Goal: Information Seeking & Learning: Learn about a topic

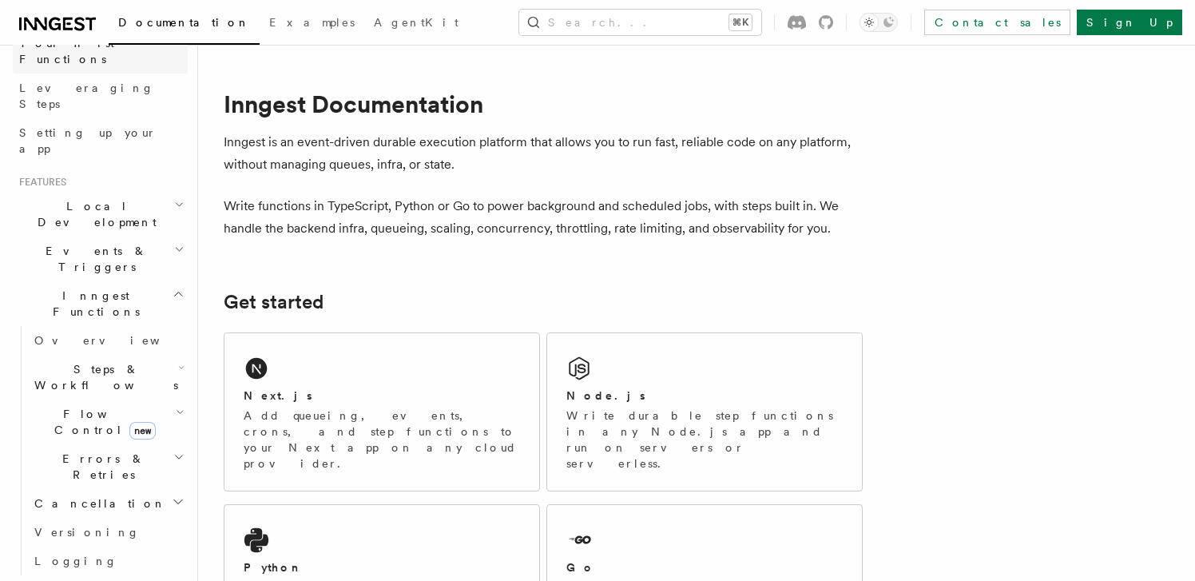
scroll to position [231, 0]
click at [105, 242] on span "Events & Triggers" at bounding box center [93, 258] width 161 height 32
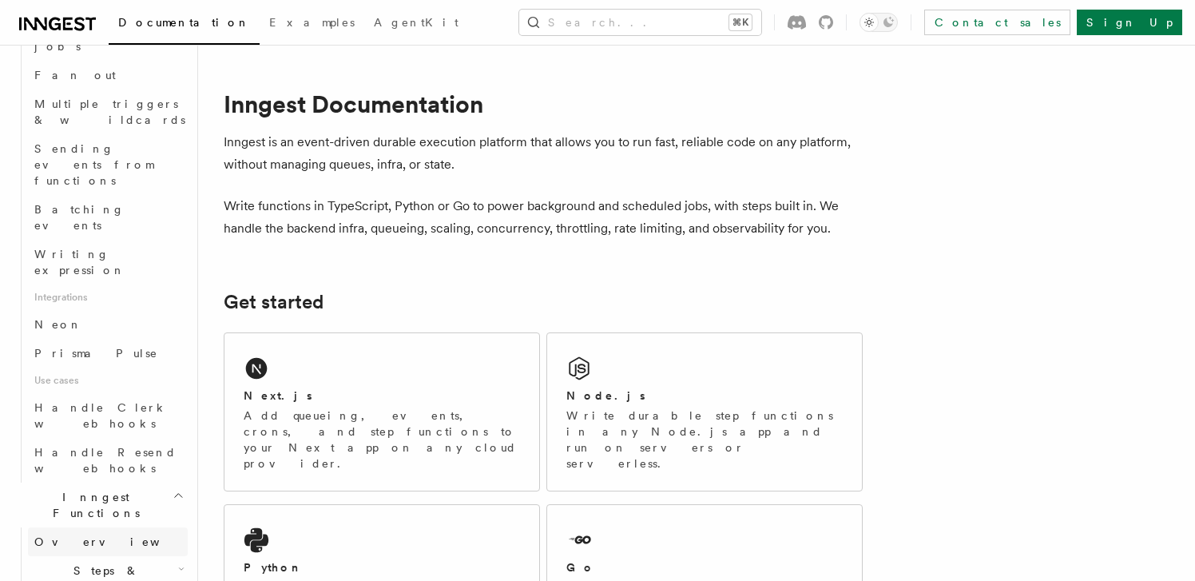
click at [88, 527] on link "Overview" at bounding box center [108, 541] width 160 height 29
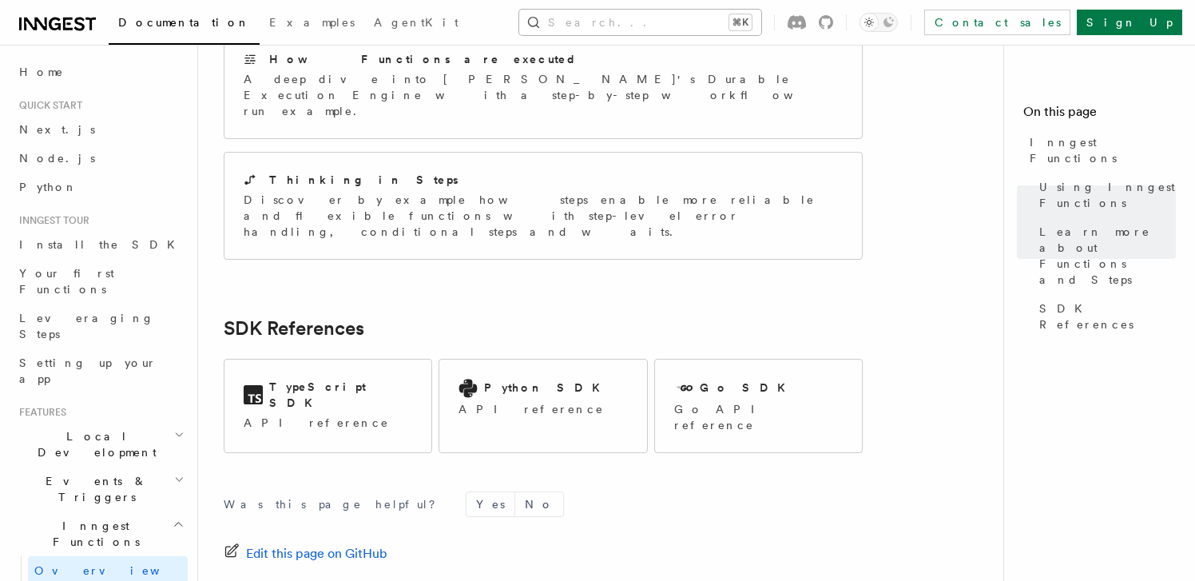
click at [621, 26] on button "Search... ⌘K" at bounding box center [640, 23] width 242 height 26
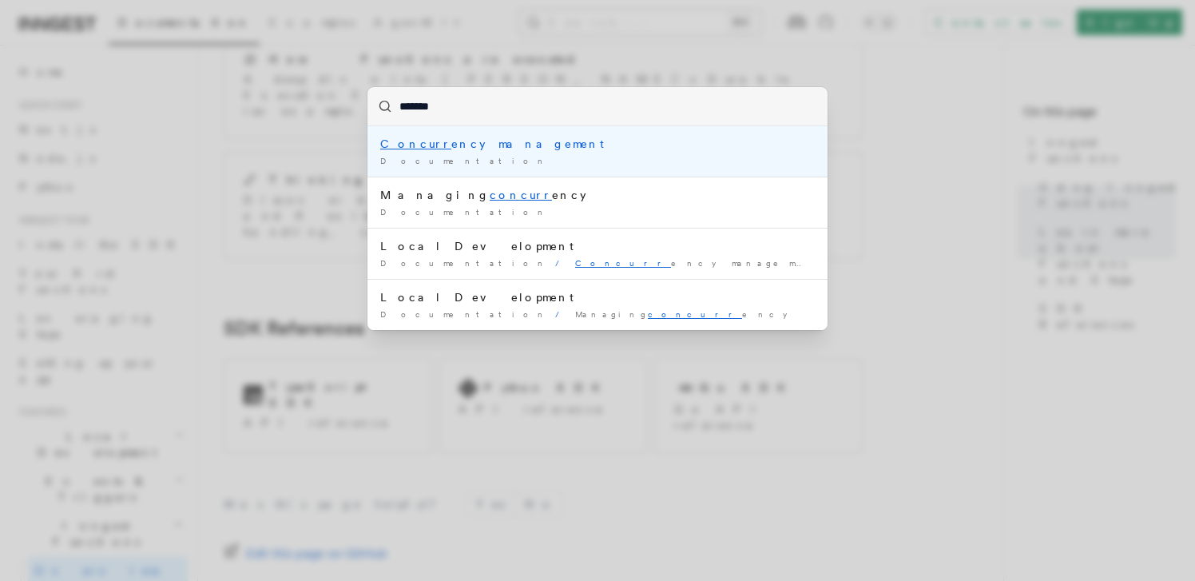
type input "********"
click at [469, 138] on div "Concurre ncy management" at bounding box center [597, 144] width 434 height 16
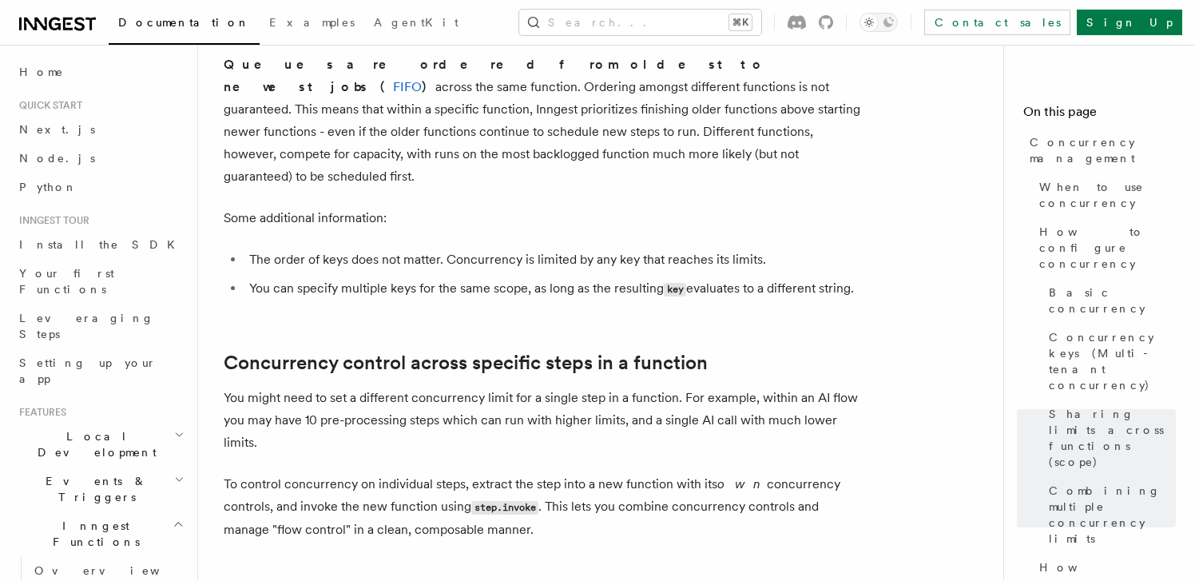
scroll to position [3663, 0]
